Goal: Information Seeking & Learning: Learn about a topic

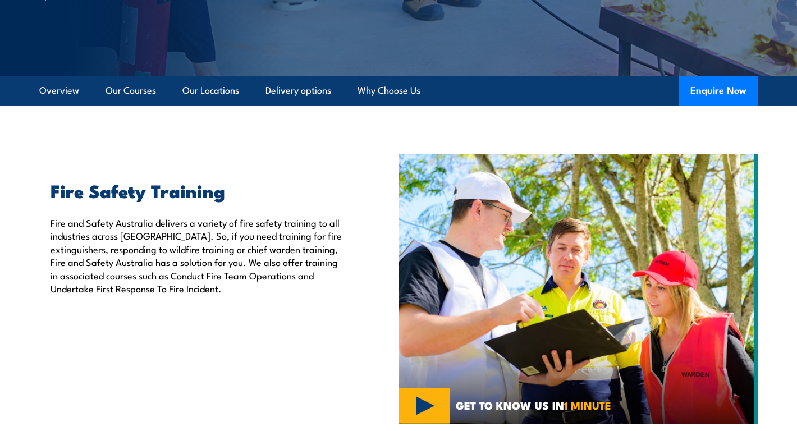
scroll to position [325, 0]
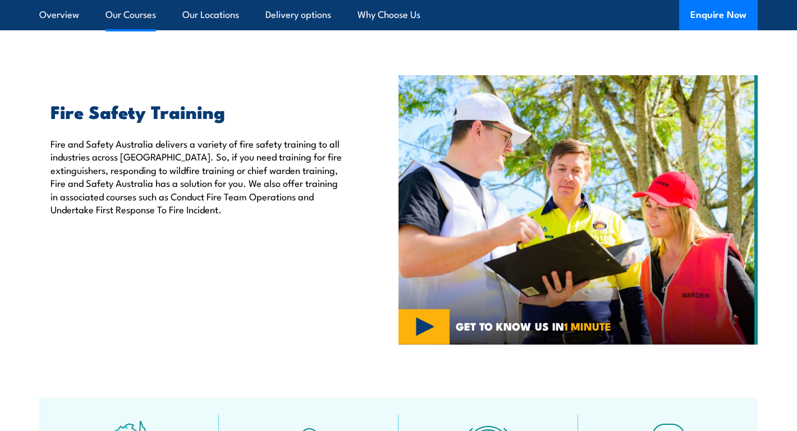
click at [139, 10] on link "Our Courses" at bounding box center [131, 15] width 51 height 30
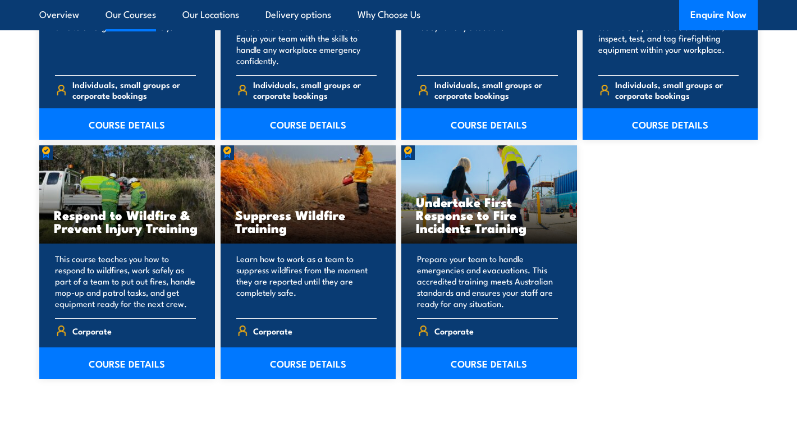
scroll to position [1664, 0]
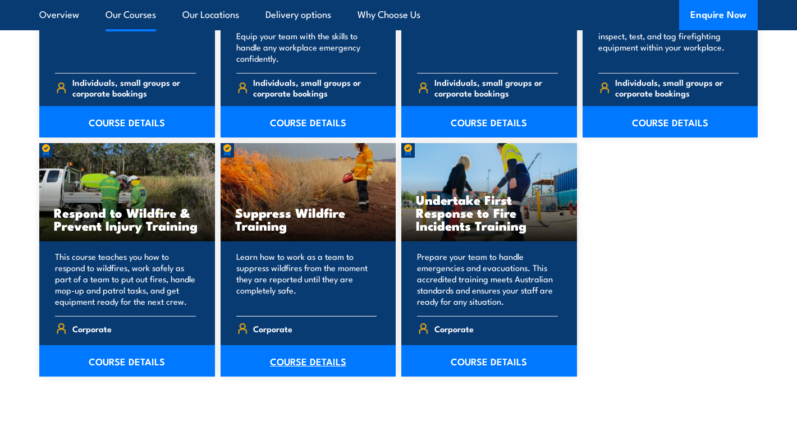
click at [311, 358] on link "COURSE DETAILS" at bounding box center [309, 360] width 176 height 31
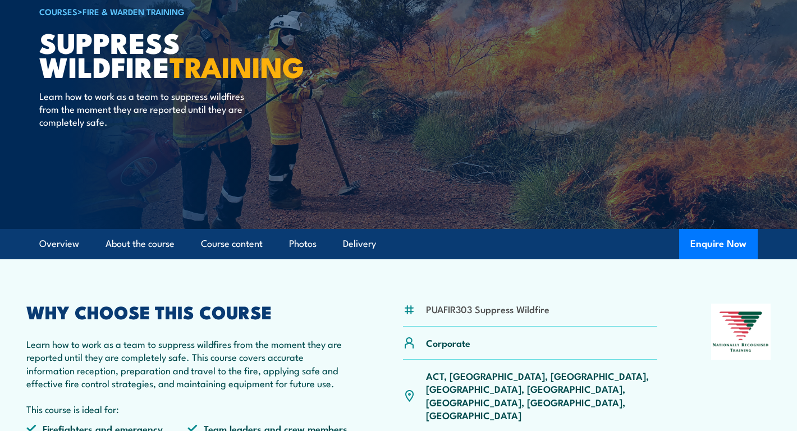
scroll to position [74, 0]
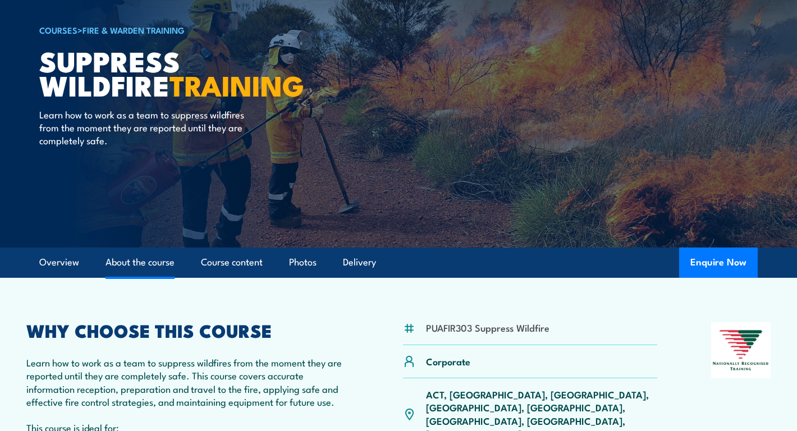
click at [157, 263] on link "About the course" at bounding box center [140, 263] width 69 height 30
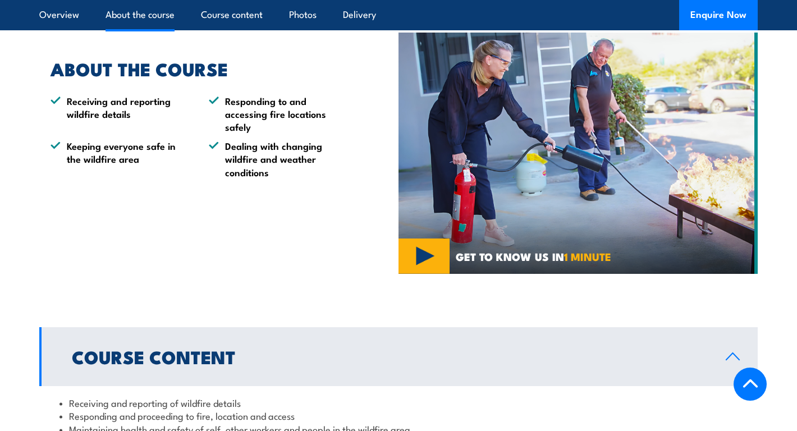
scroll to position [597, 0]
